Goal: Download file/media

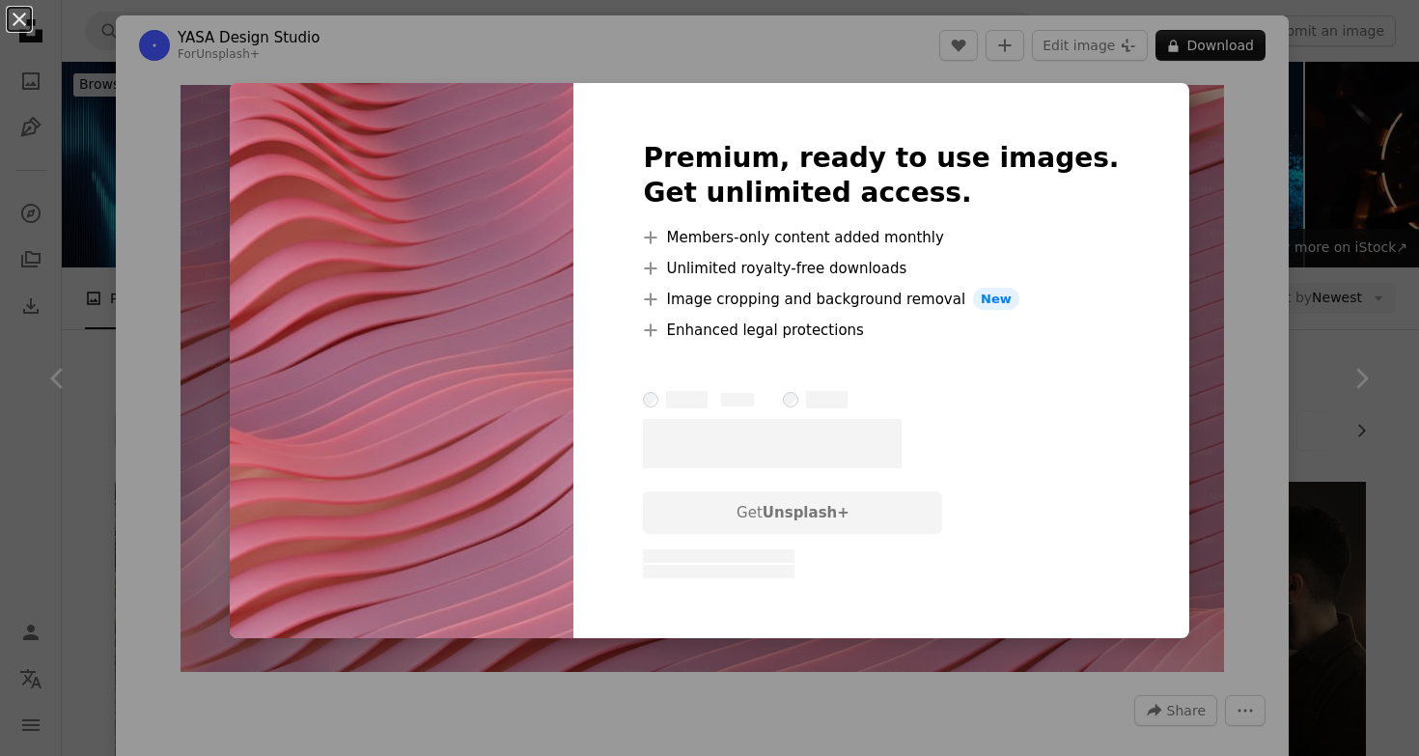
scroll to position [6563, 0]
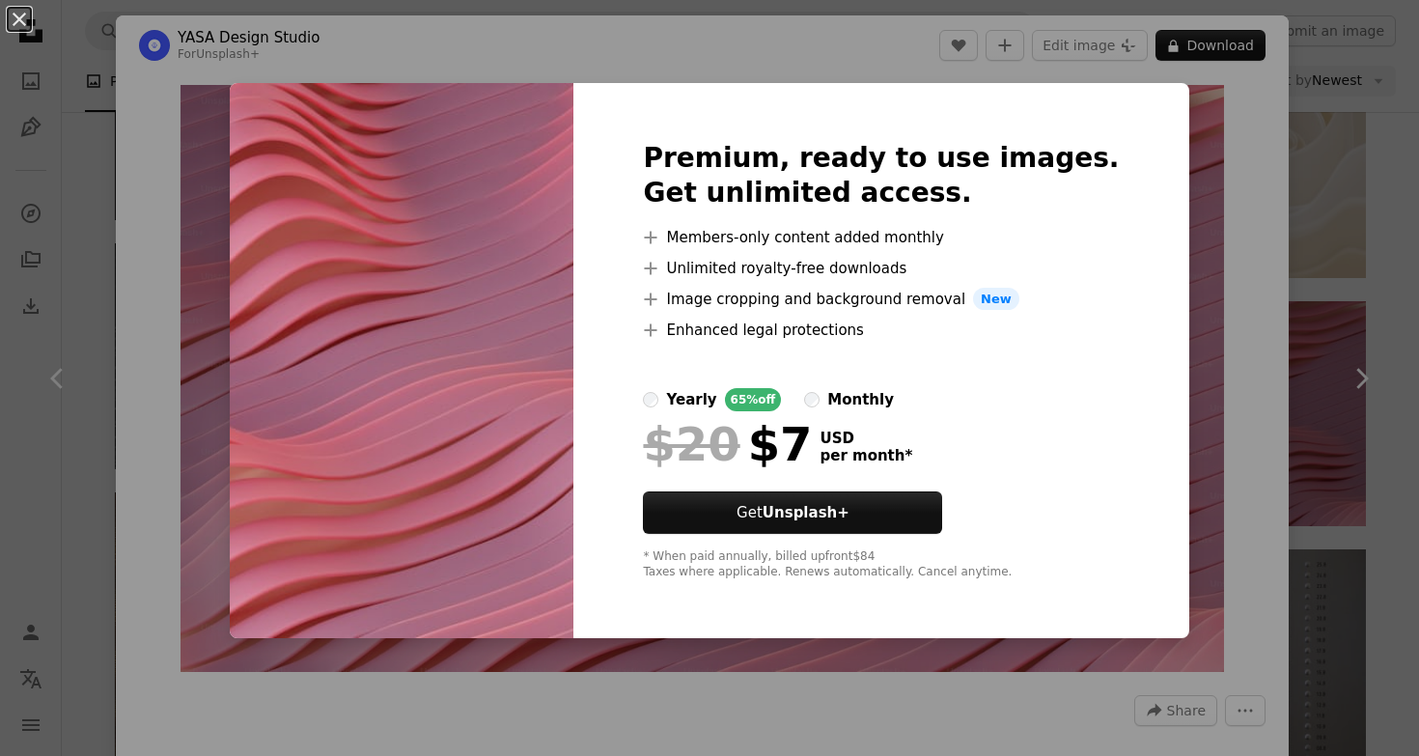
click at [1378, 71] on div "An X shape Premium, ready to use images. Get unlimited access. A plus sign Memb…" at bounding box center [709, 378] width 1419 height 756
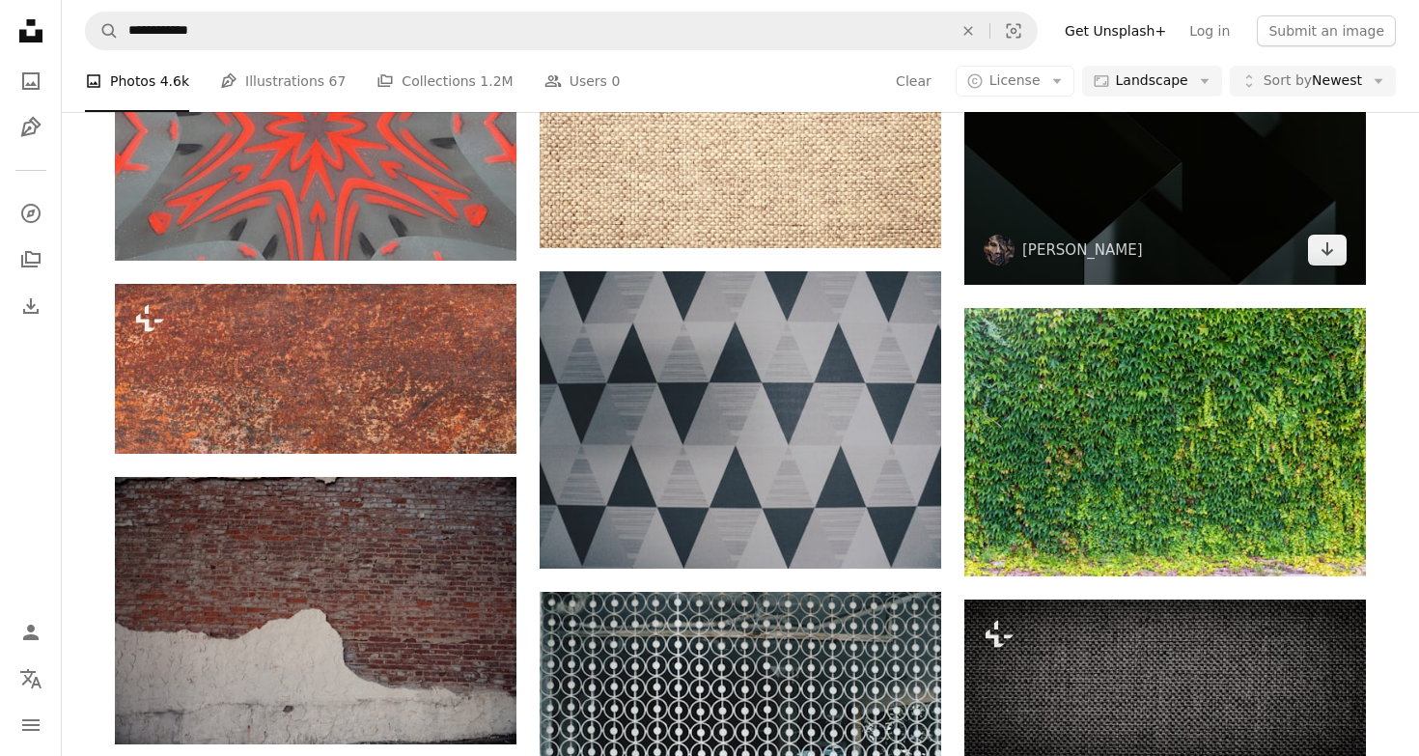
scroll to position [8475, 0]
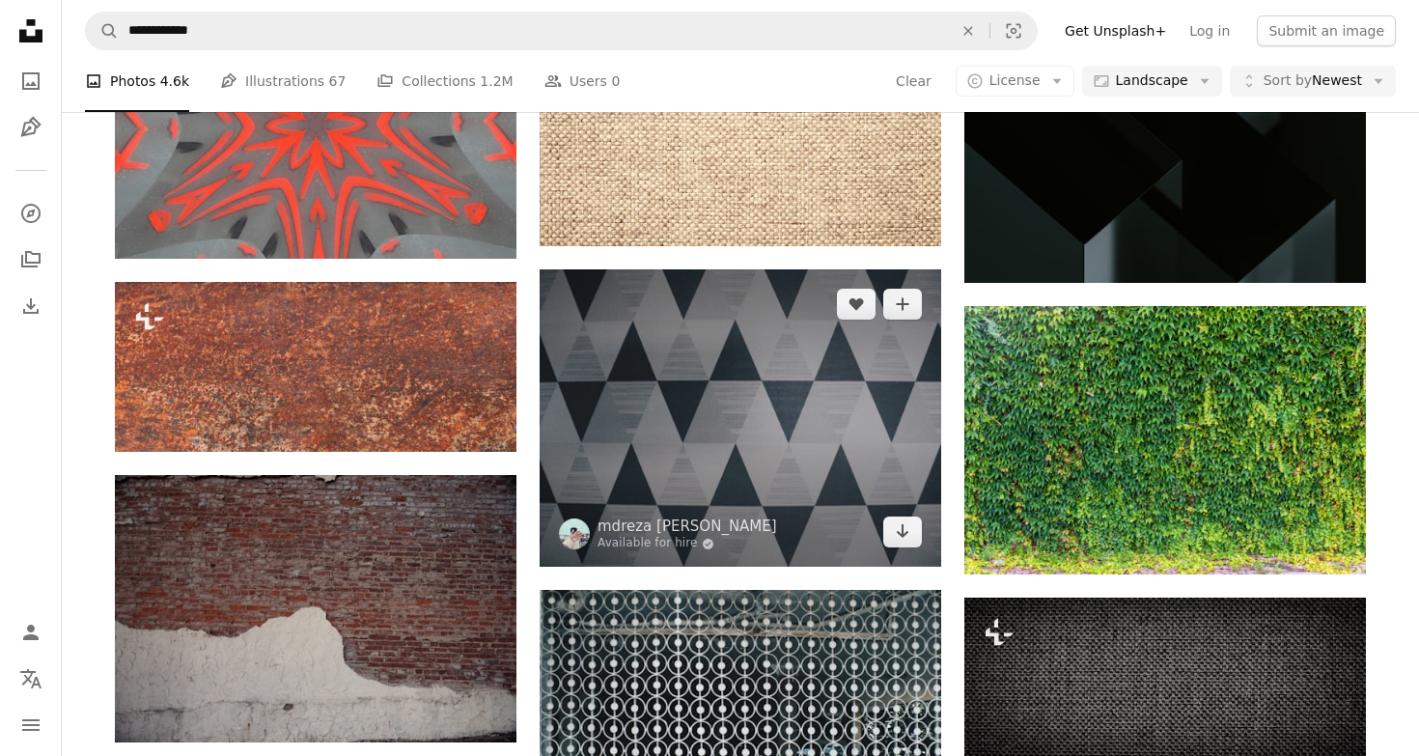
click at [802, 398] on img at bounding box center [739, 417] width 401 height 297
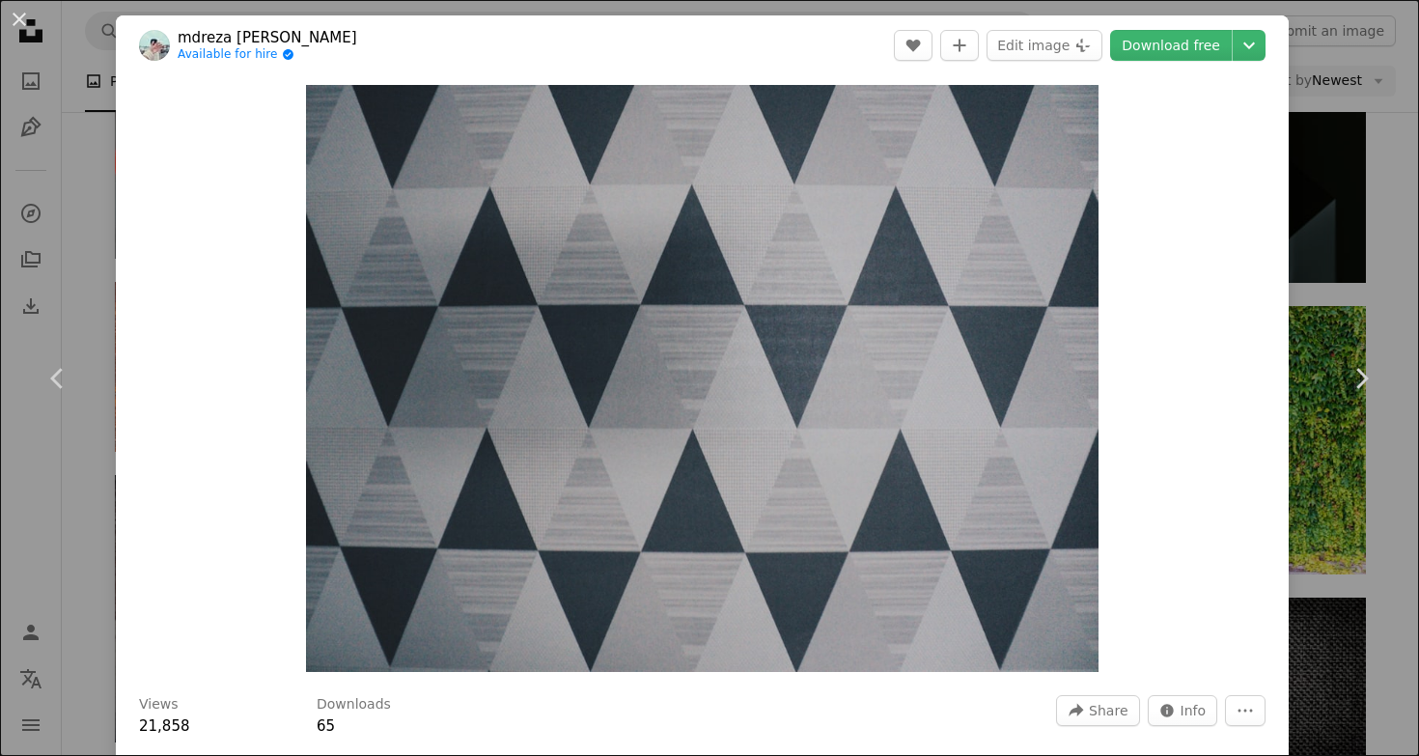
click at [1352, 46] on div "An X shape Chevron left Chevron right mdreza [PERSON_NAME] Available for hire A…" at bounding box center [709, 378] width 1419 height 756
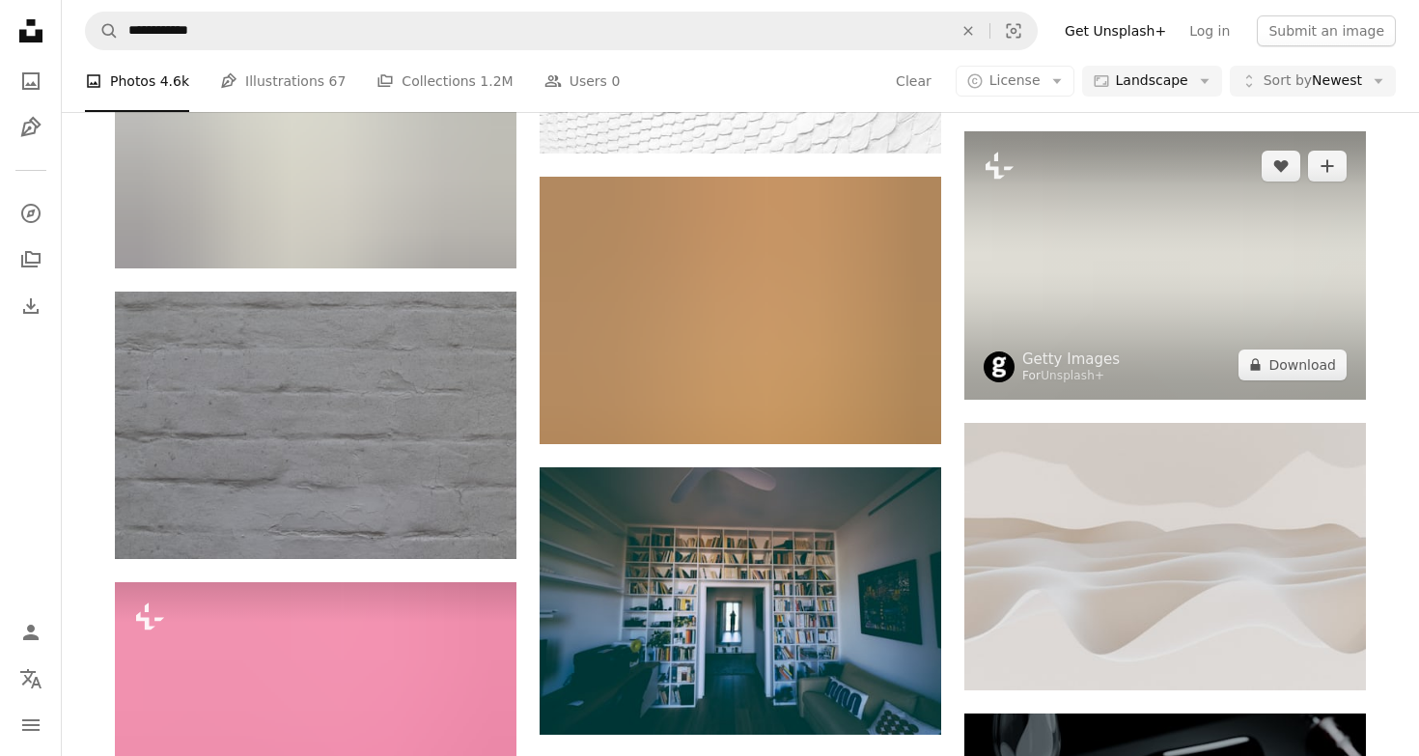
scroll to position [17788, 0]
